Goal: Task Accomplishment & Management: Manage account settings

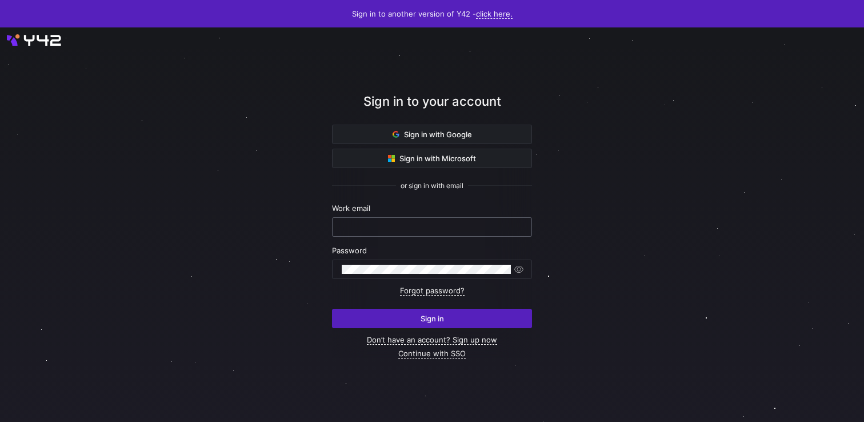
click at [405, 221] on div at bounding box center [432, 227] width 181 height 18
click at [0, 421] on com-1password-button at bounding box center [0, 422] width 0 height 0
type input "[EMAIL_ADDRESS][DOMAIN_NAME]"
click at [520, 270] on span "button" at bounding box center [518, 268] width 11 height 11
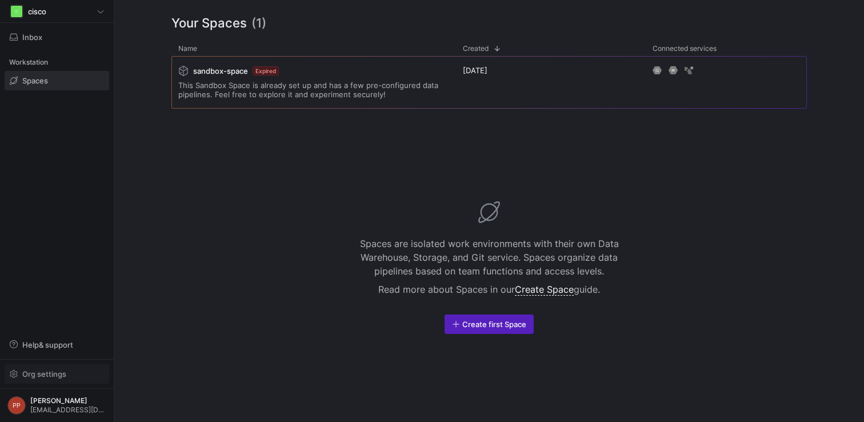
click at [46, 367] on span "button" at bounding box center [56, 373] width 103 height 18
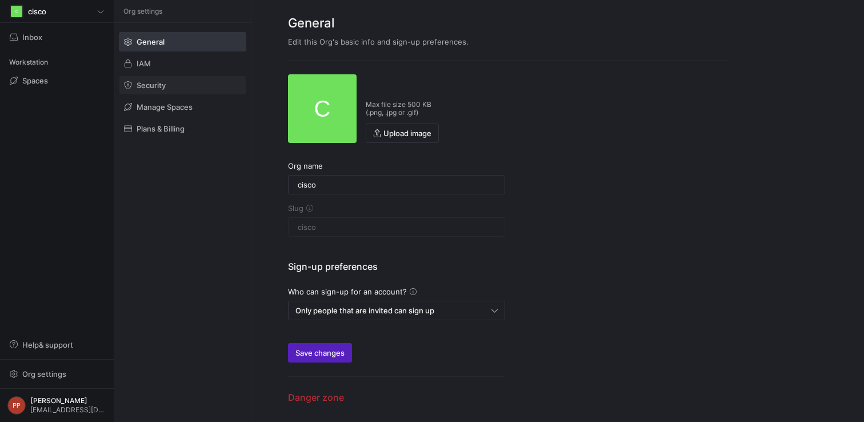
click at [181, 93] on span at bounding box center [182, 85] width 126 height 18
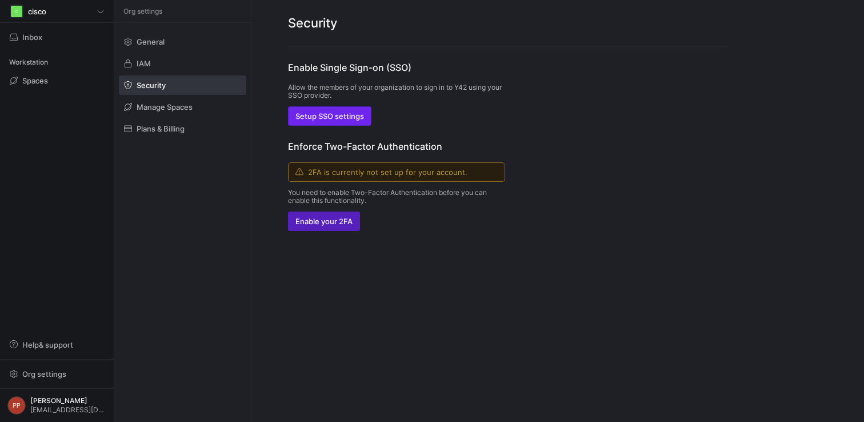
click at [342, 115] on span "Setup SSO settings" at bounding box center [329, 115] width 69 height 9
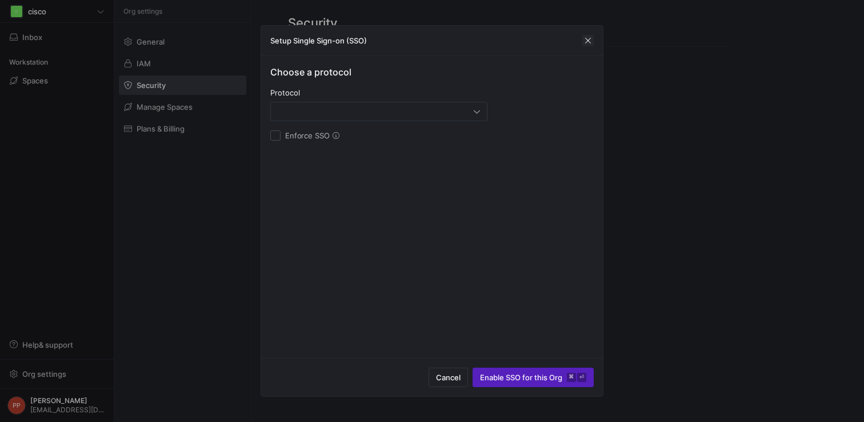
click at [583, 43] on span "button" at bounding box center [587, 40] width 11 height 11
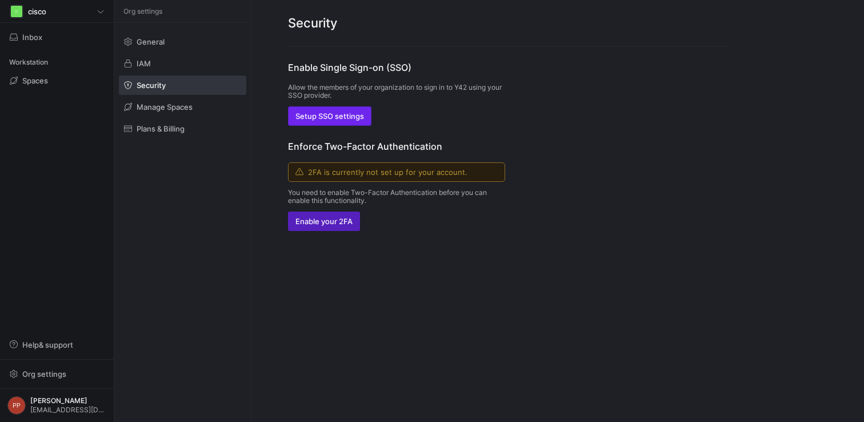
click at [359, 124] on span "button" at bounding box center [330, 116] width 82 height 18
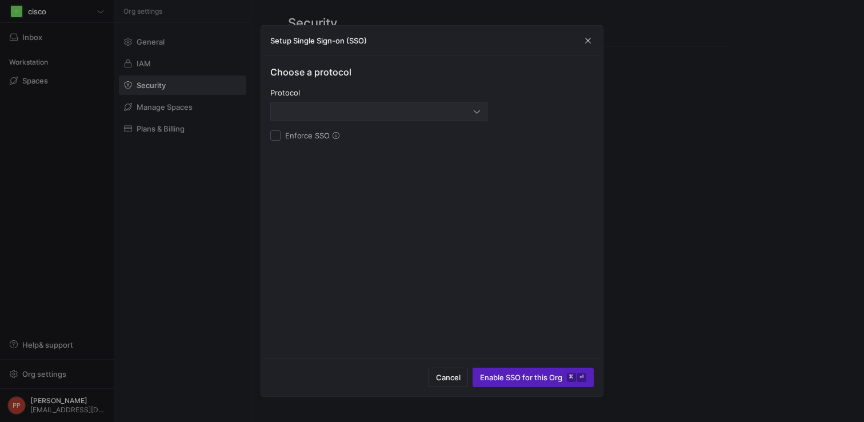
click at [359, 125] on div "Choose a protocol Protocol Enforce SSO" at bounding box center [431, 102] width 323 height 75
click at [361, 121] on div at bounding box center [378, 111] width 217 height 19
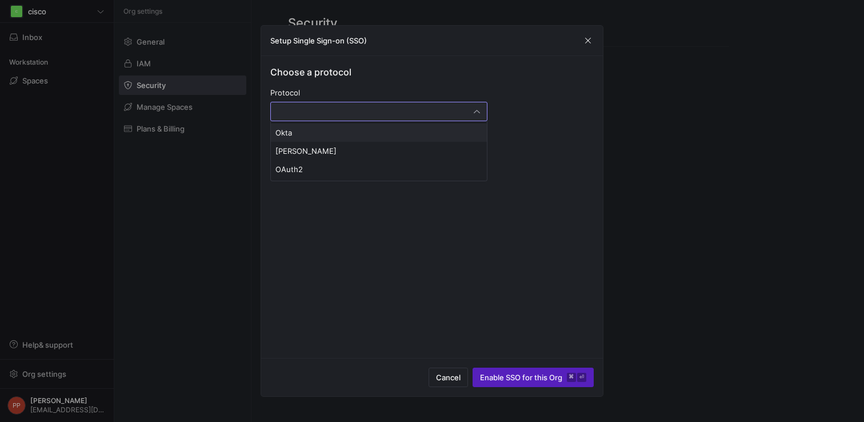
click at [551, 167] on div at bounding box center [432, 211] width 864 height 422
